Goal: Information Seeking & Learning: Learn about a topic

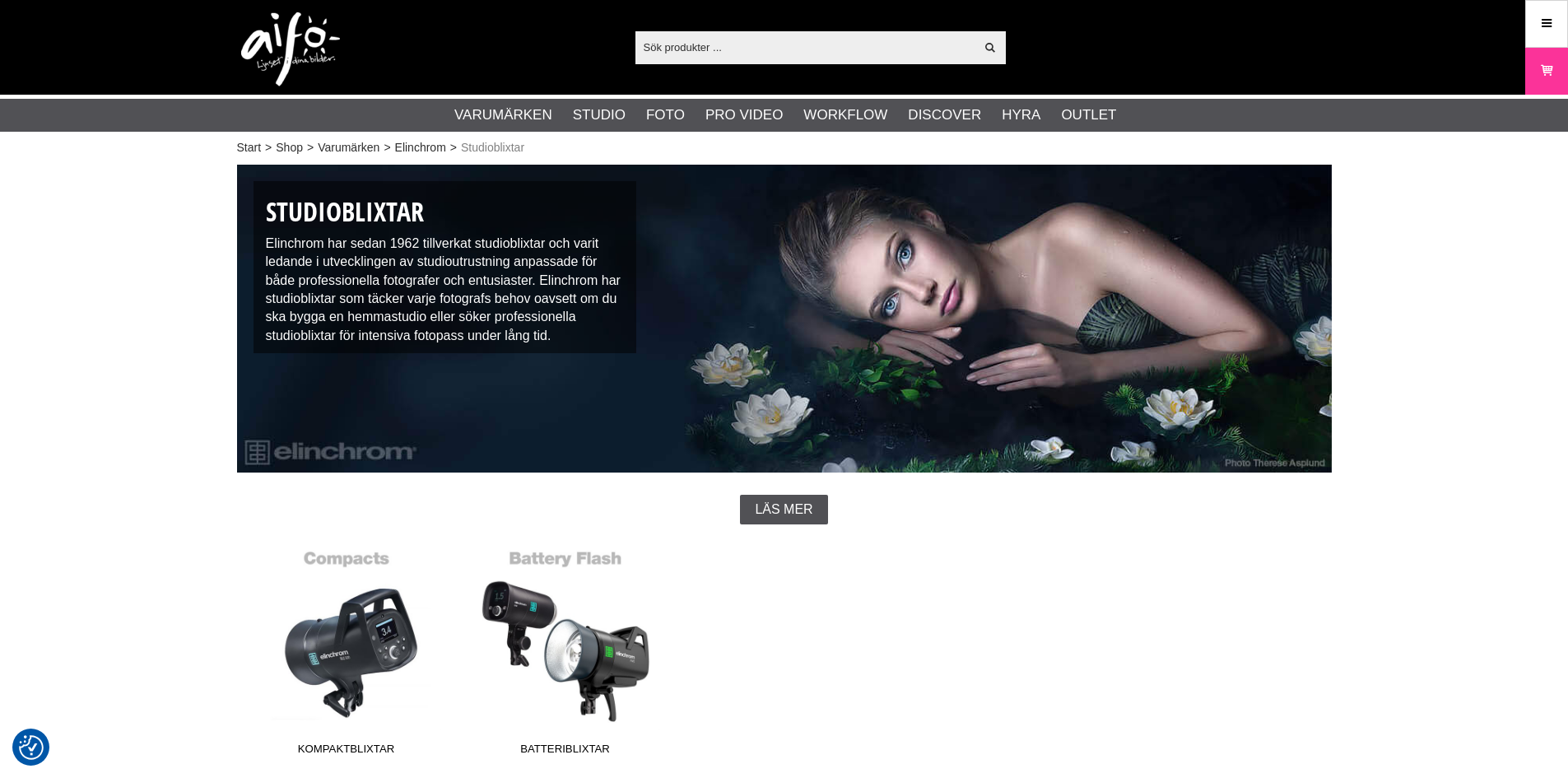
click at [824, 42] on input "text" at bounding box center [805, 47] width 340 height 25
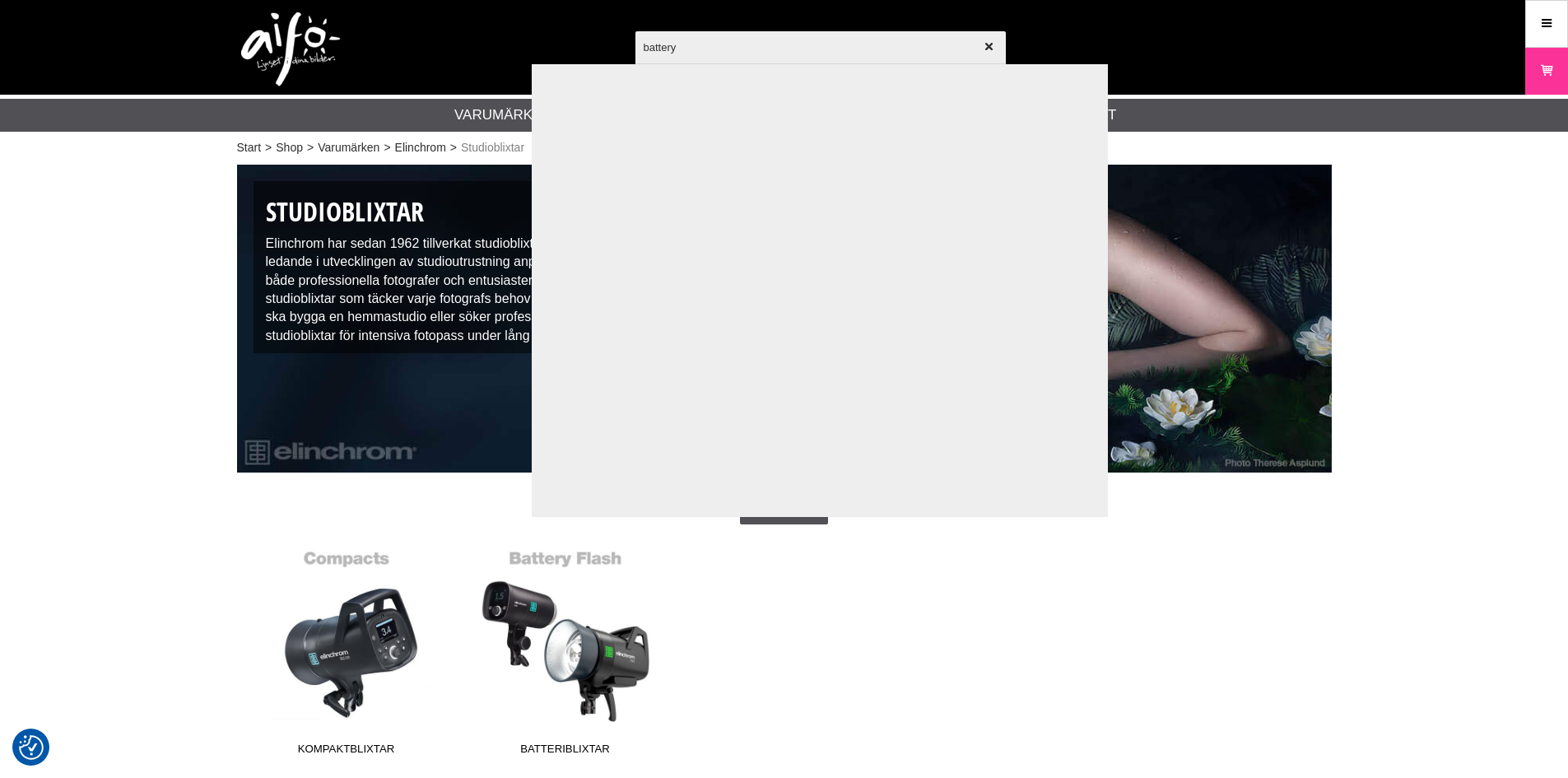
type input "battery"
drag, startPoint x: 1336, startPoint y: 217, endPoint x: 1371, endPoint y: 233, distance: 38.5
click at [1337, 218] on div at bounding box center [784, 389] width 1568 height 778
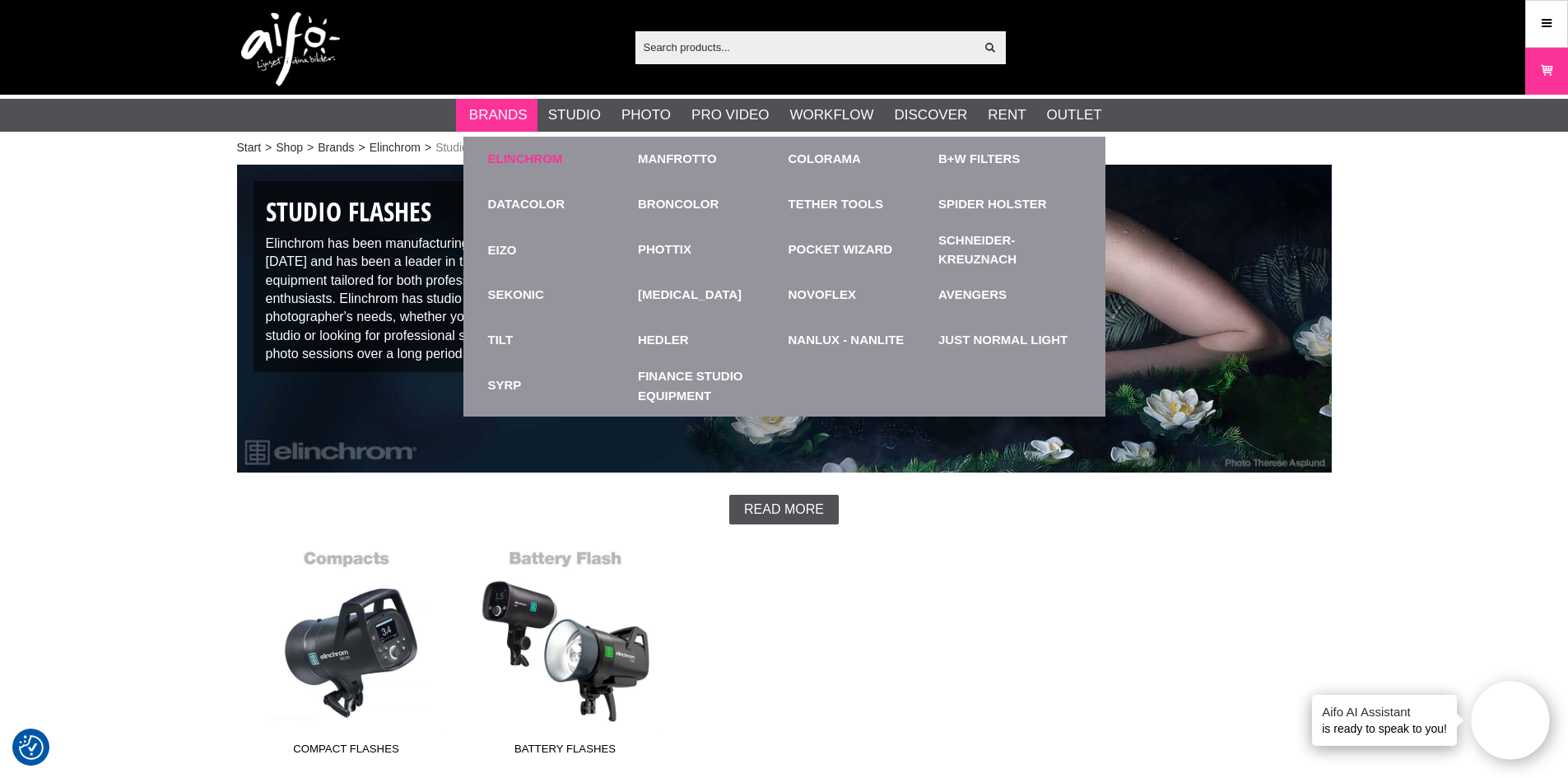
click at [526, 159] on font "Elinchrom" at bounding box center [525, 158] width 75 height 14
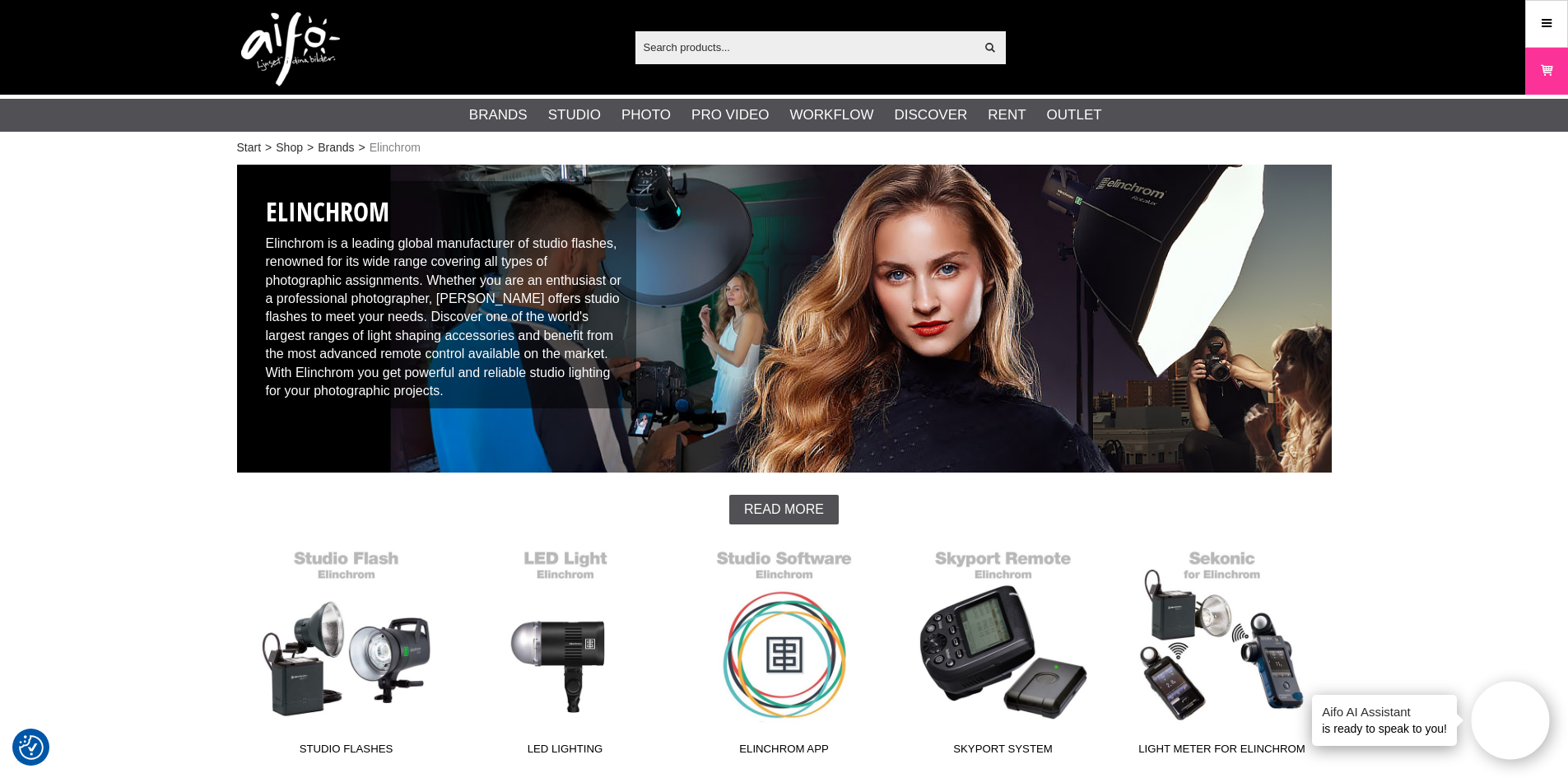
click at [742, 55] on input "text" at bounding box center [805, 47] width 340 height 25
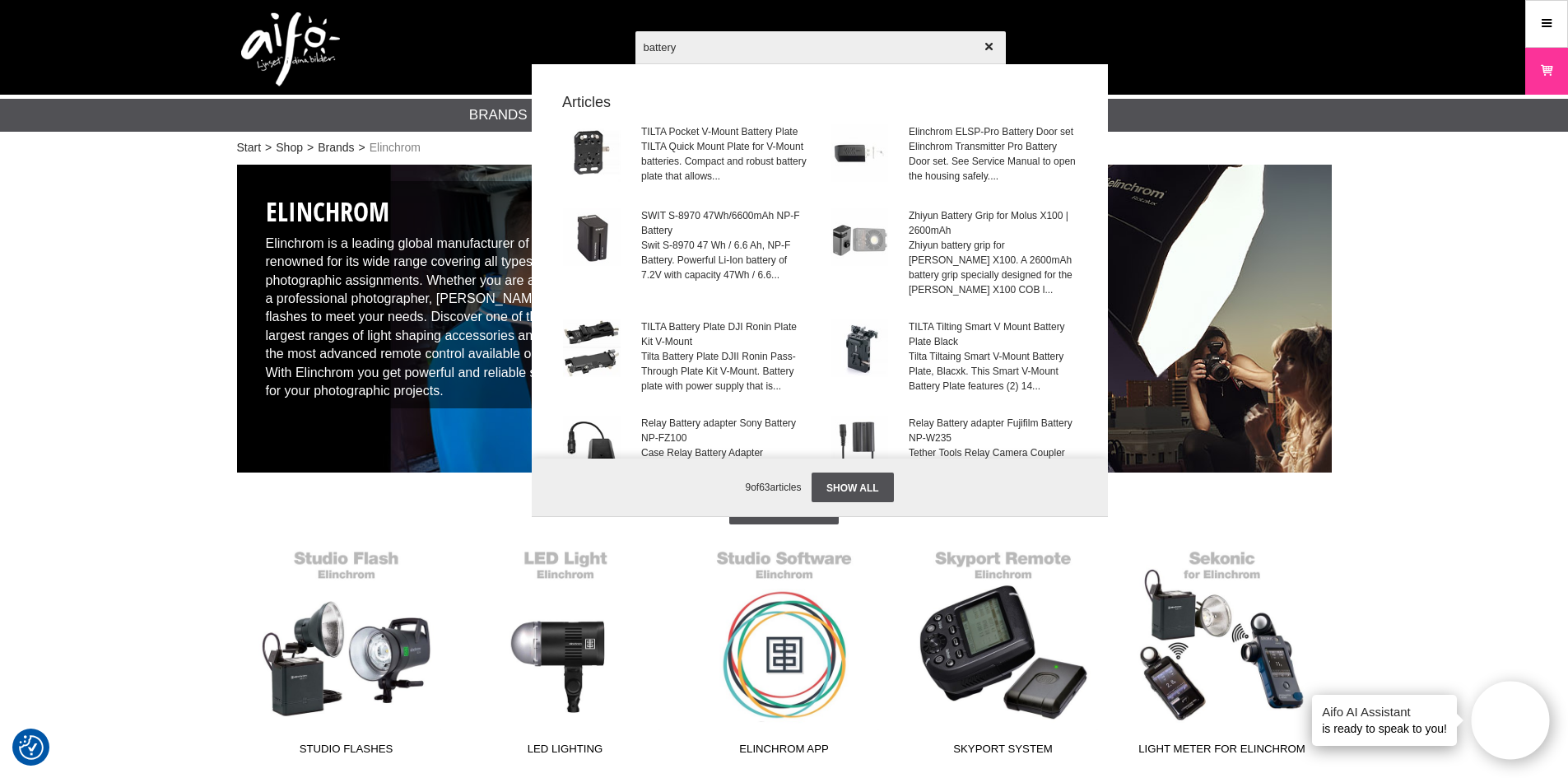
click at [772, 44] on input "battery" at bounding box center [820, 47] width 370 height 58
click at [768, 43] on input "battery" at bounding box center [820, 47] width 370 height 58
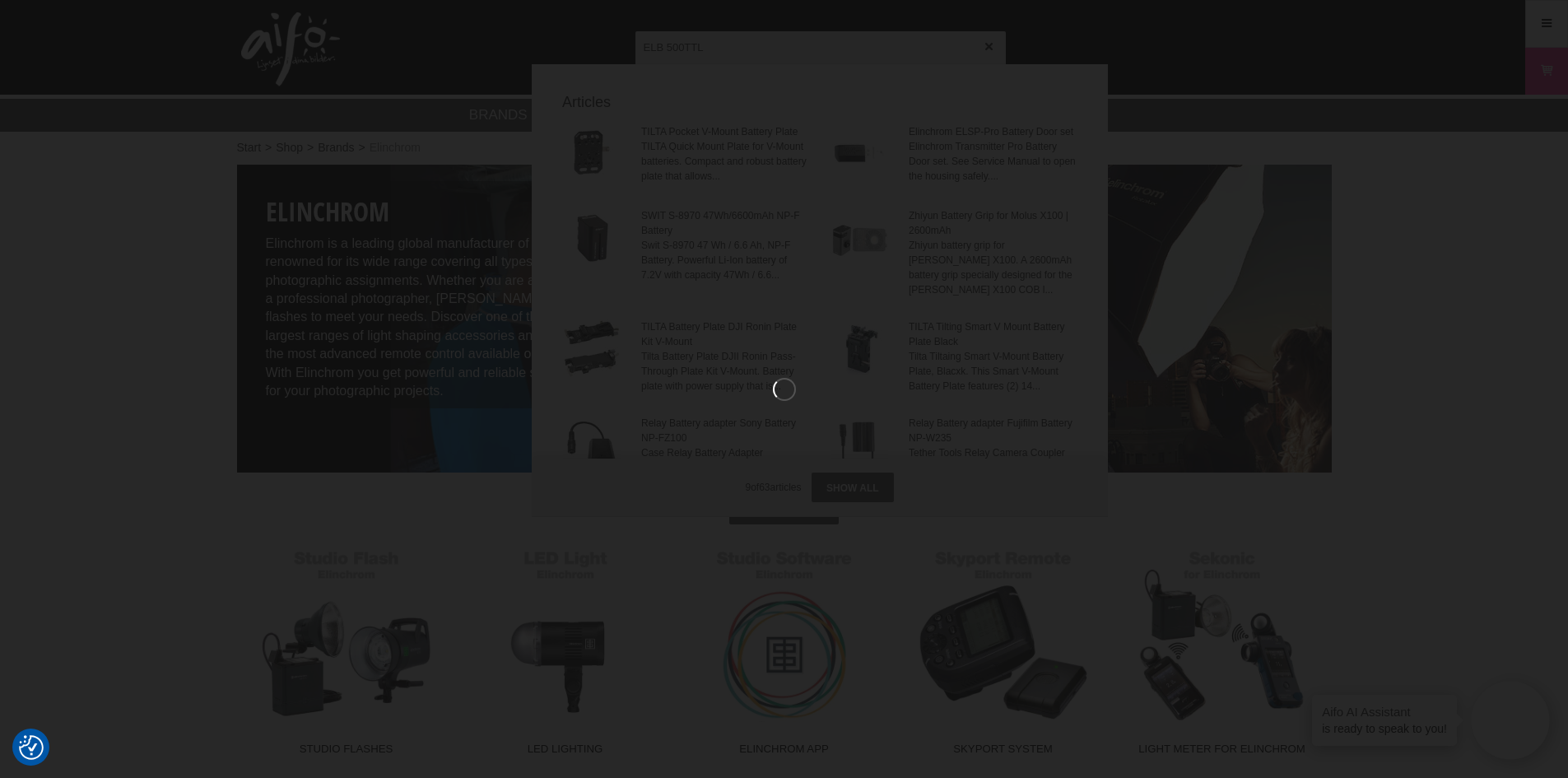
type input "ELB 500TTL"
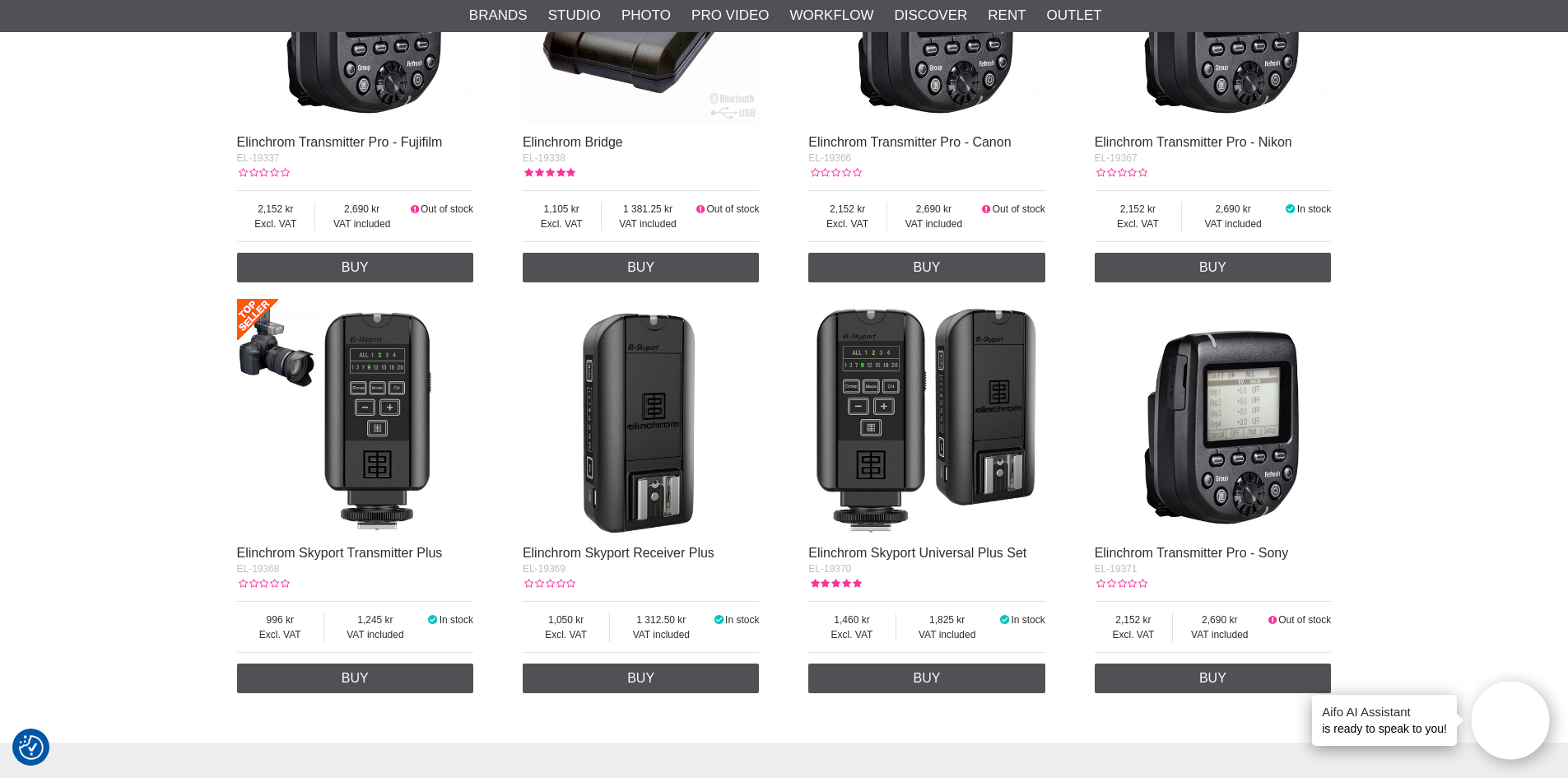
scroll to position [1235, 0]
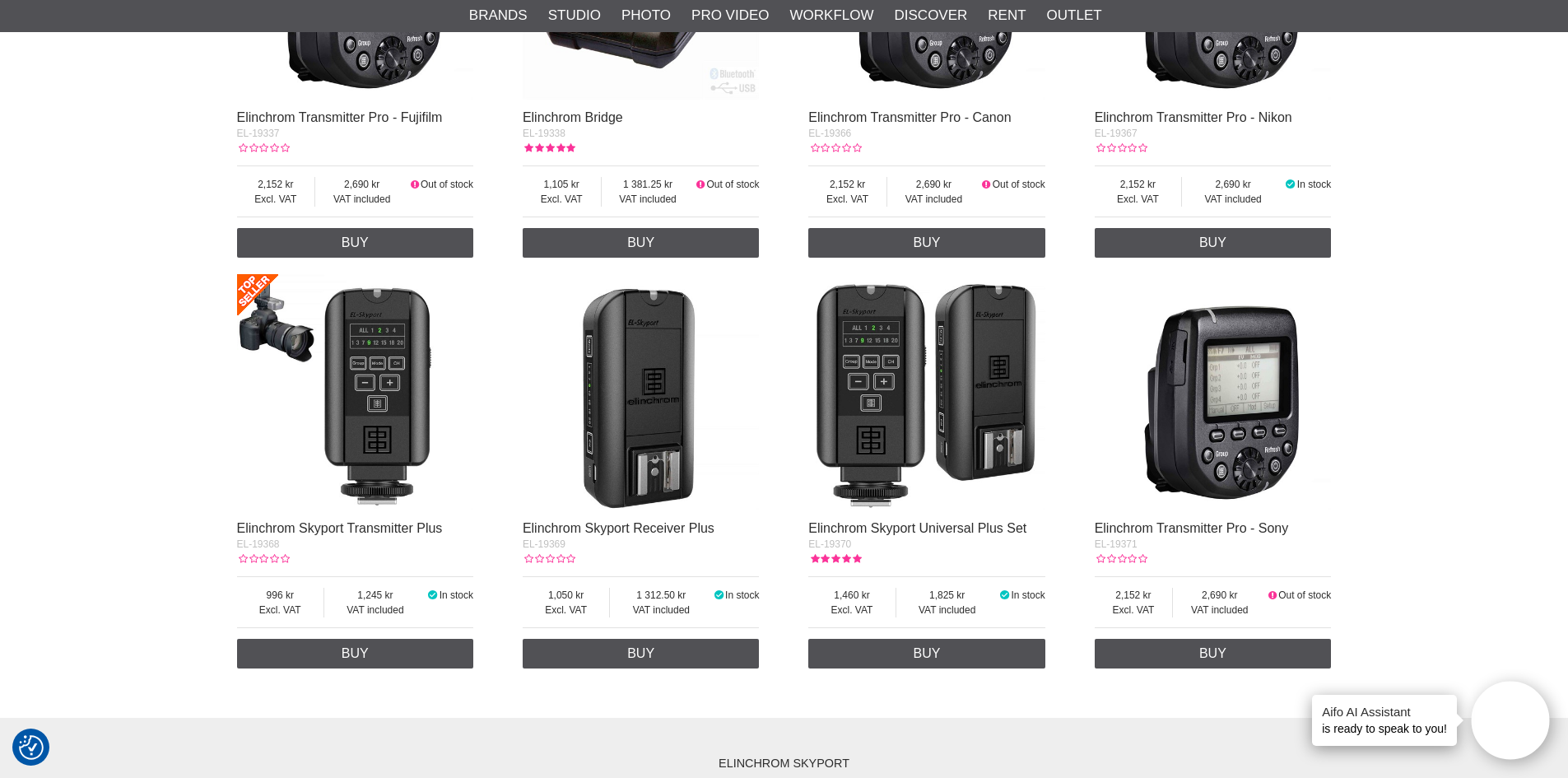
click at [1209, 427] on img at bounding box center [1214, 393] width 237 height 237
